Goal: Find specific page/section: Find specific page/section

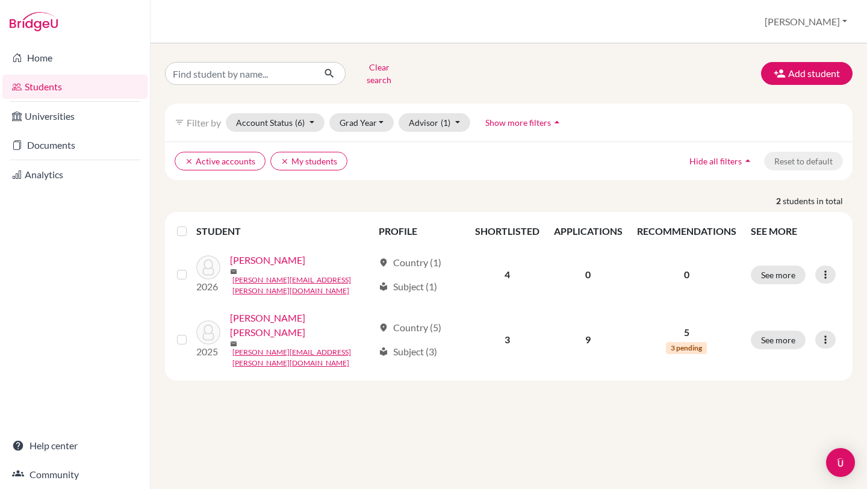
click at [181, 69] on input "Find student by name..." at bounding box center [239, 73] width 149 height 23
type input "[PERSON_NAME]"
click button "submit" at bounding box center [330, 73] width 32 height 23
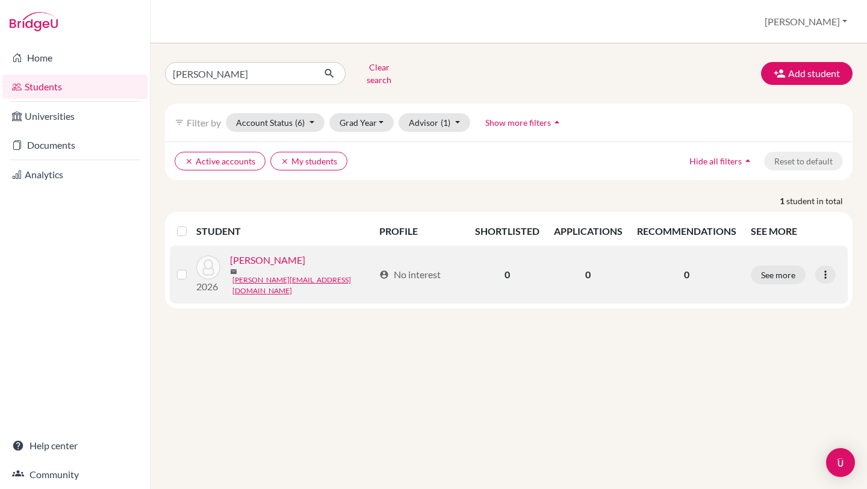
click at [265, 258] on link "[PERSON_NAME]" at bounding box center [267, 260] width 75 height 14
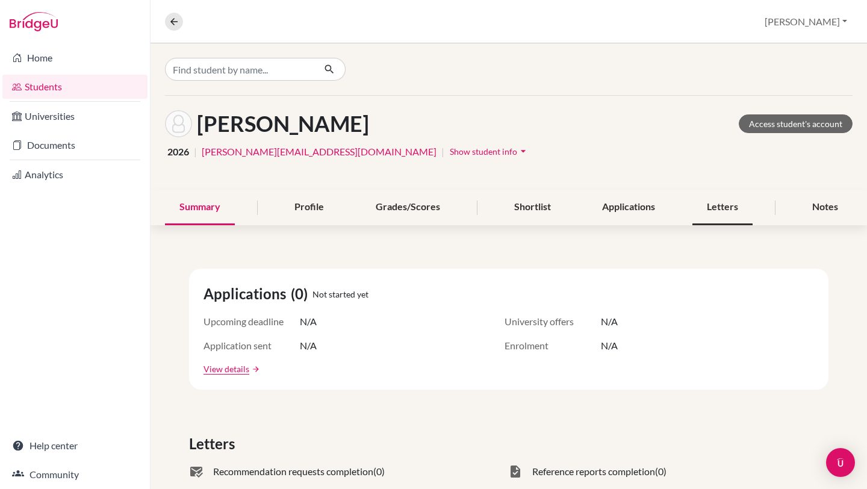
click at [717, 208] on div "Letters" at bounding box center [722, 208] width 60 height 36
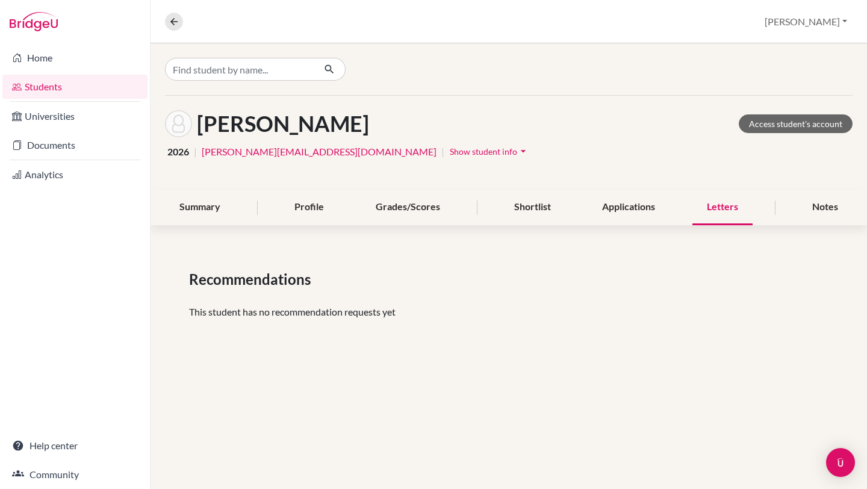
click at [77, 87] on link "Students" at bounding box center [74, 87] width 145 height 24
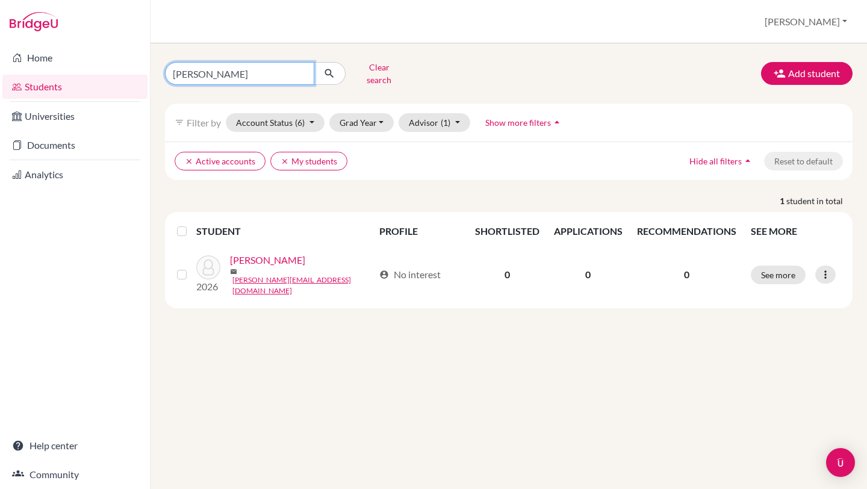
click at [257, 71] on input "[PERSON_NAME]" at bounding box center [239, 73] width 149 height 23
type input "G"
type input "Daniel Guerrero"
click button "submit" at bounding box center [330, 73] width 32 height 23
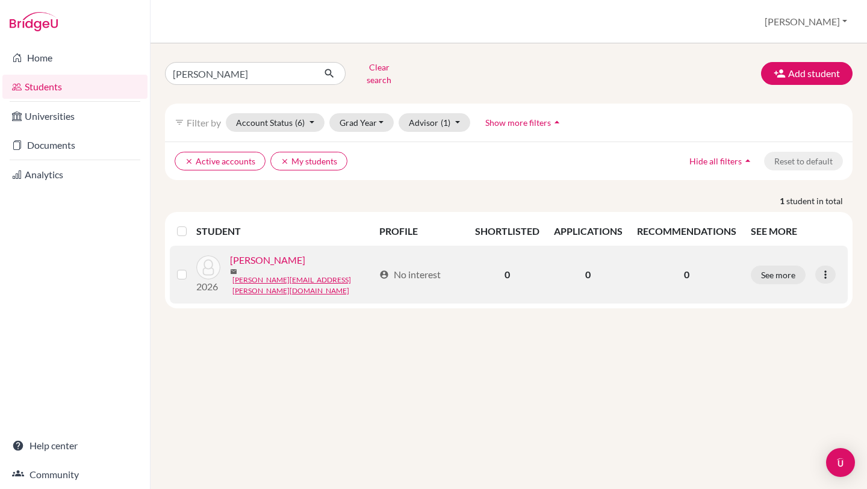
click at [282, 258] on link "Guerrero, Daniel" at bounding box center [267, 260] width 75 height 14
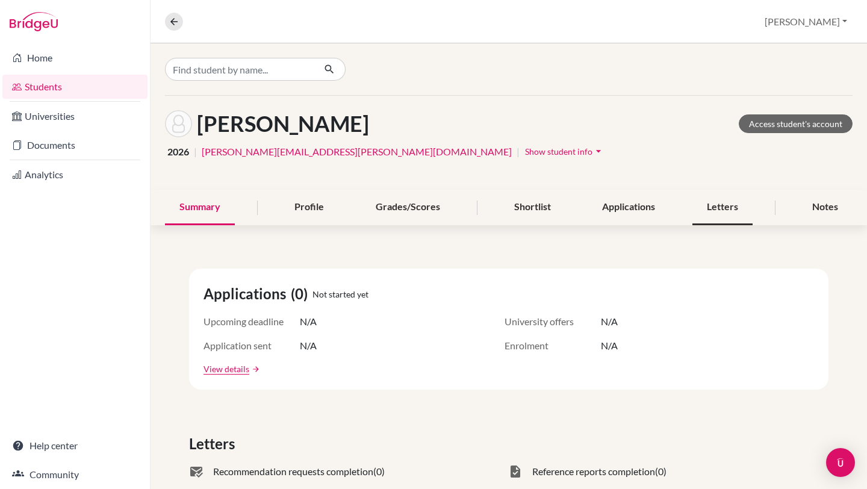
click at [720, 213] on div "Letters" at bounding box center [722, 208] width 60 height 36
